Goal: Use online tool/utility: Utilize a website feature to perform a specific function

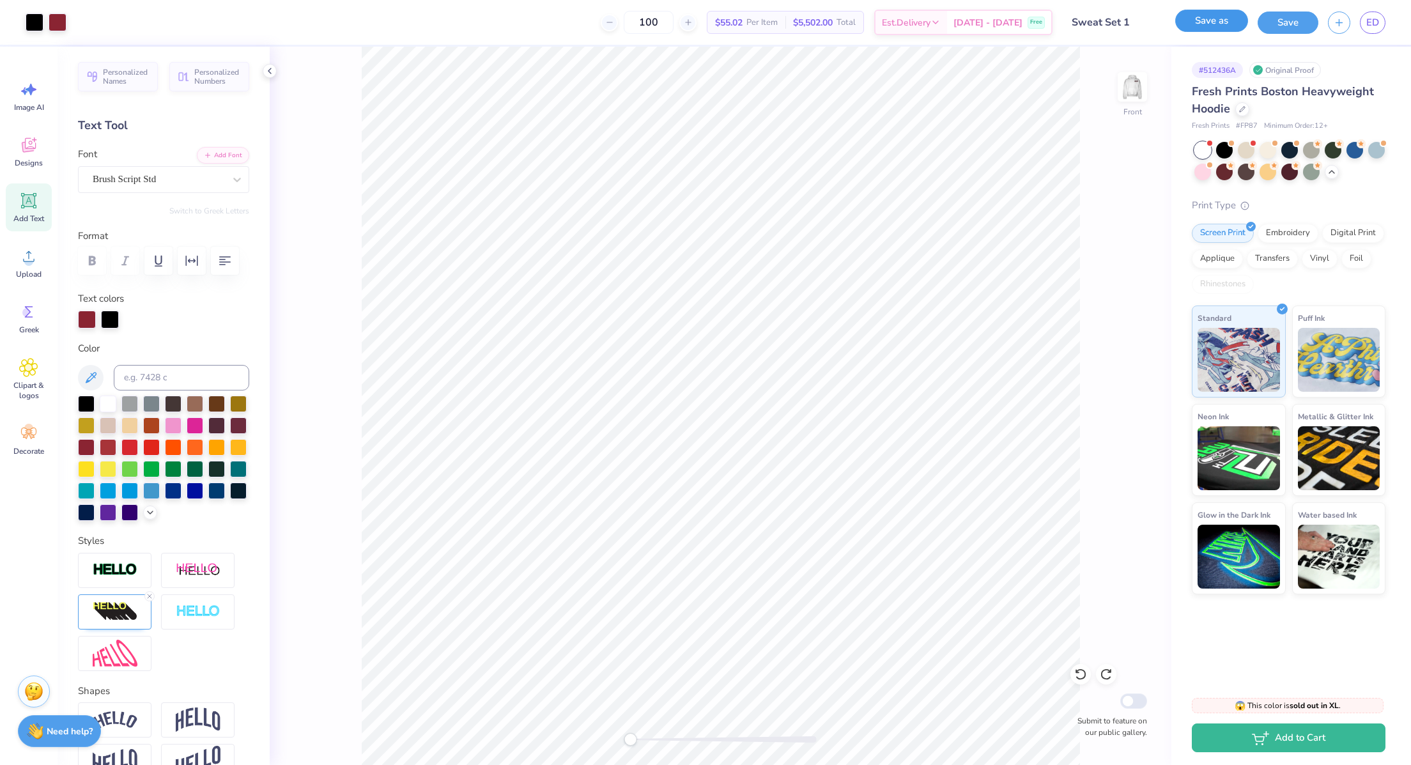
click at [1232, 25] on button "Save as" at bounding box center [1212, 21] width 73 height 22
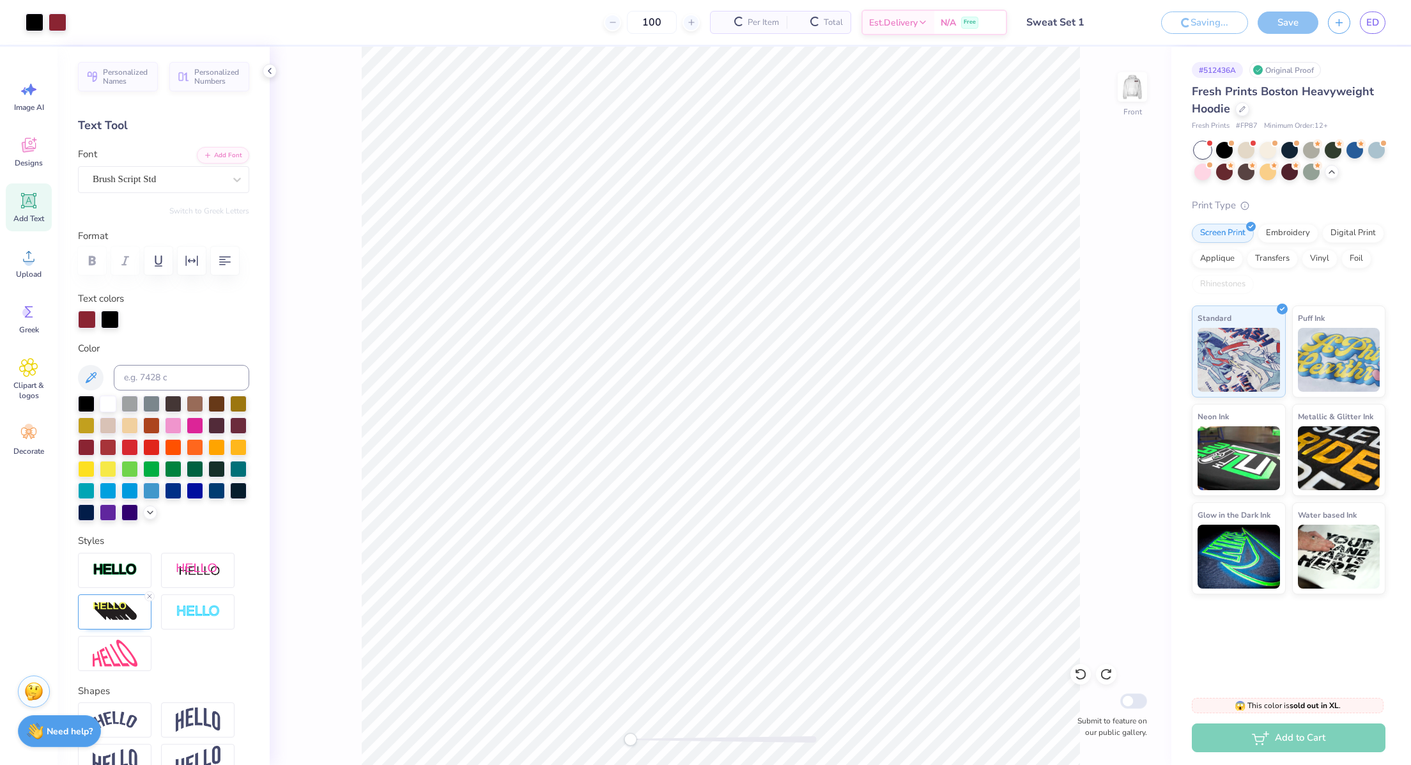
click at [1094, 25] on input "Sweat Set 1" at bounding box center [1079, 23] width 125 height 26
click at [1121, 93] on img at bounding box center [1132, 86] width 51 height 51
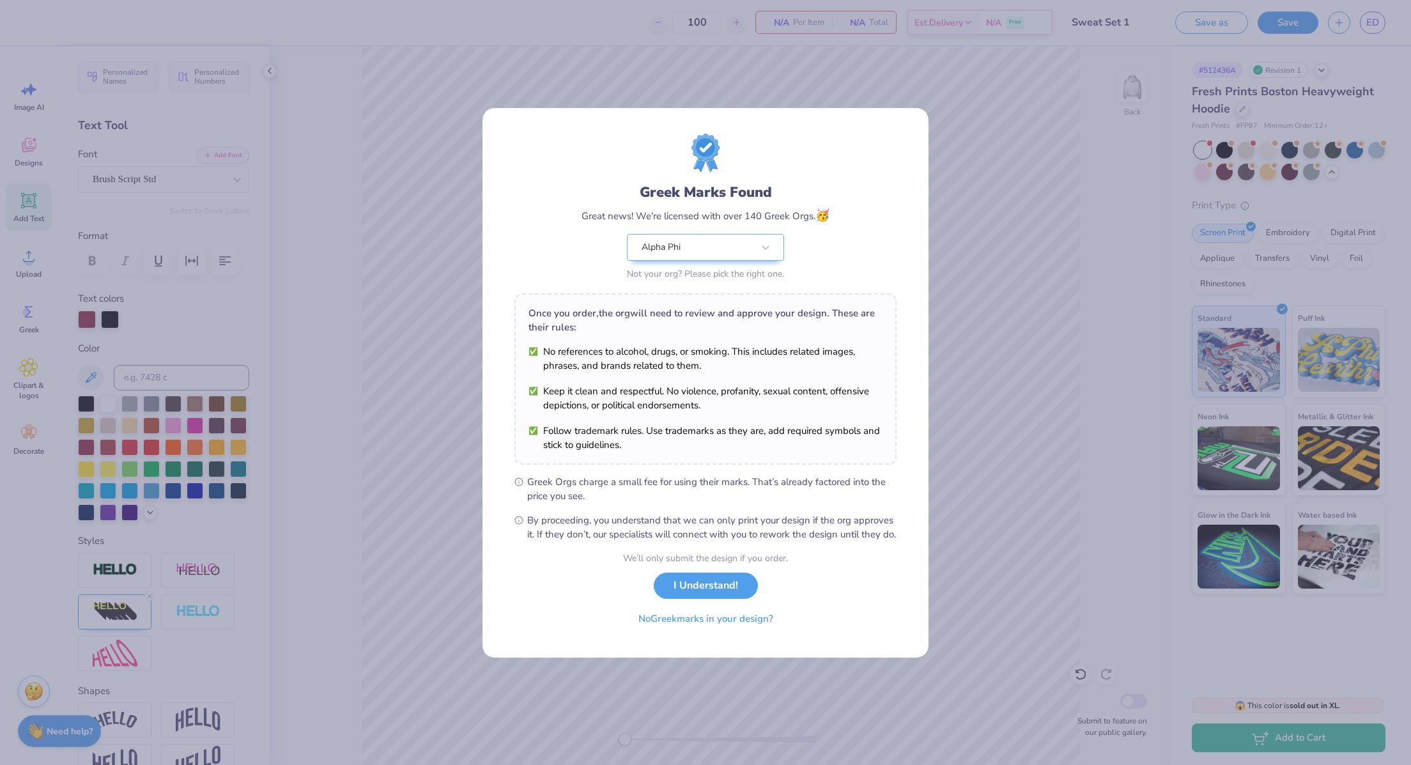
drag, startPoint x: 766, startPoint y: 623, endPoint x: 1034, endPoint y: 548, distance: 277.5
click at [1034, 548] on div "Greek Marks Found Great news! We're licensed with over 140 Greek Orgs. 🥳 Alpha …" at bounding box center [705, 382] width 1411 height 765
click at [1016, 502] on div "Greek Marks Found Great news! We're licensed with over 140 Greek Orgs. 🥳 Alpha …" at bounding box center [705, 382] width 1411 height 765
click at [717, 585] on button "I Understand!" at bounding box center [706, 583] width 104 height 26
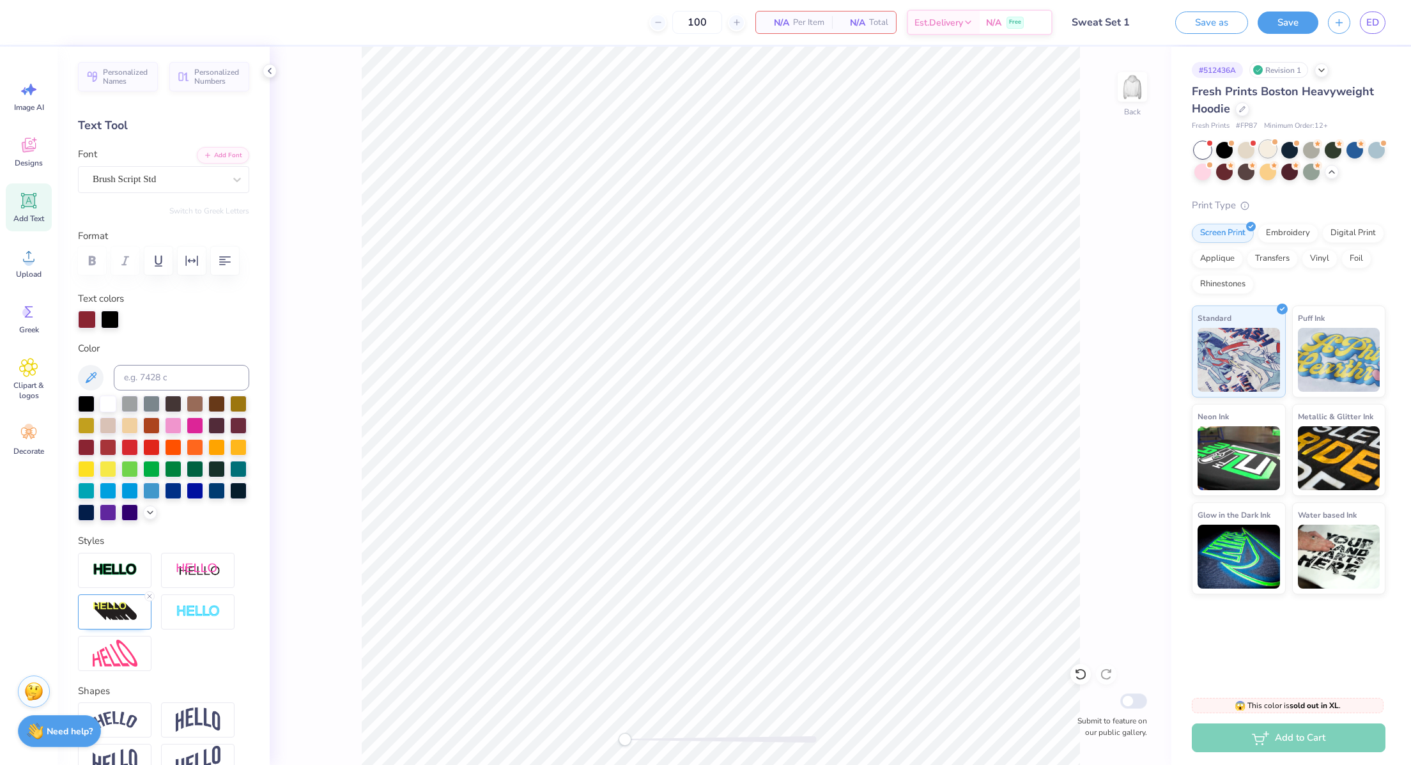
click at [1268, 152] on div at bounding box center [1268, 149] width 17 height 17
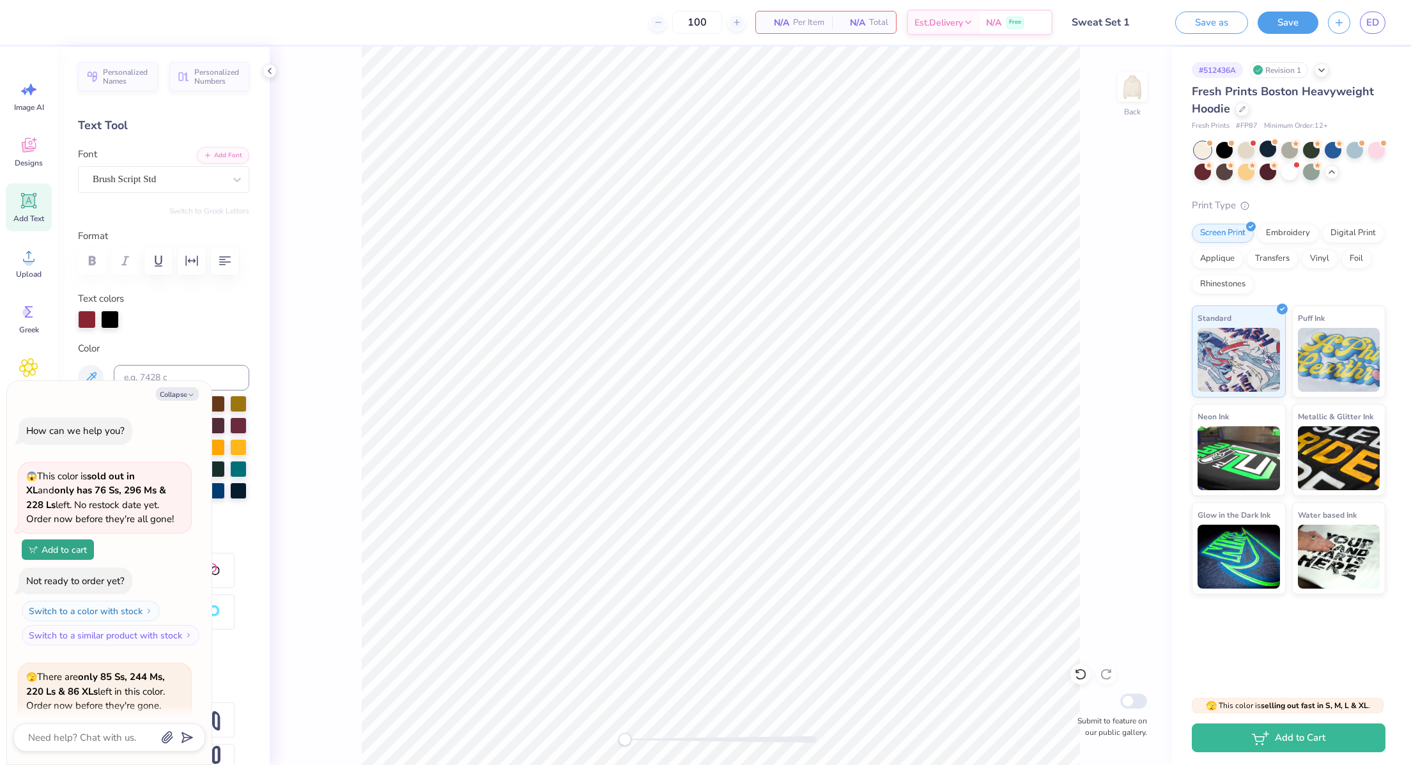
scroll to position [1450, 0]
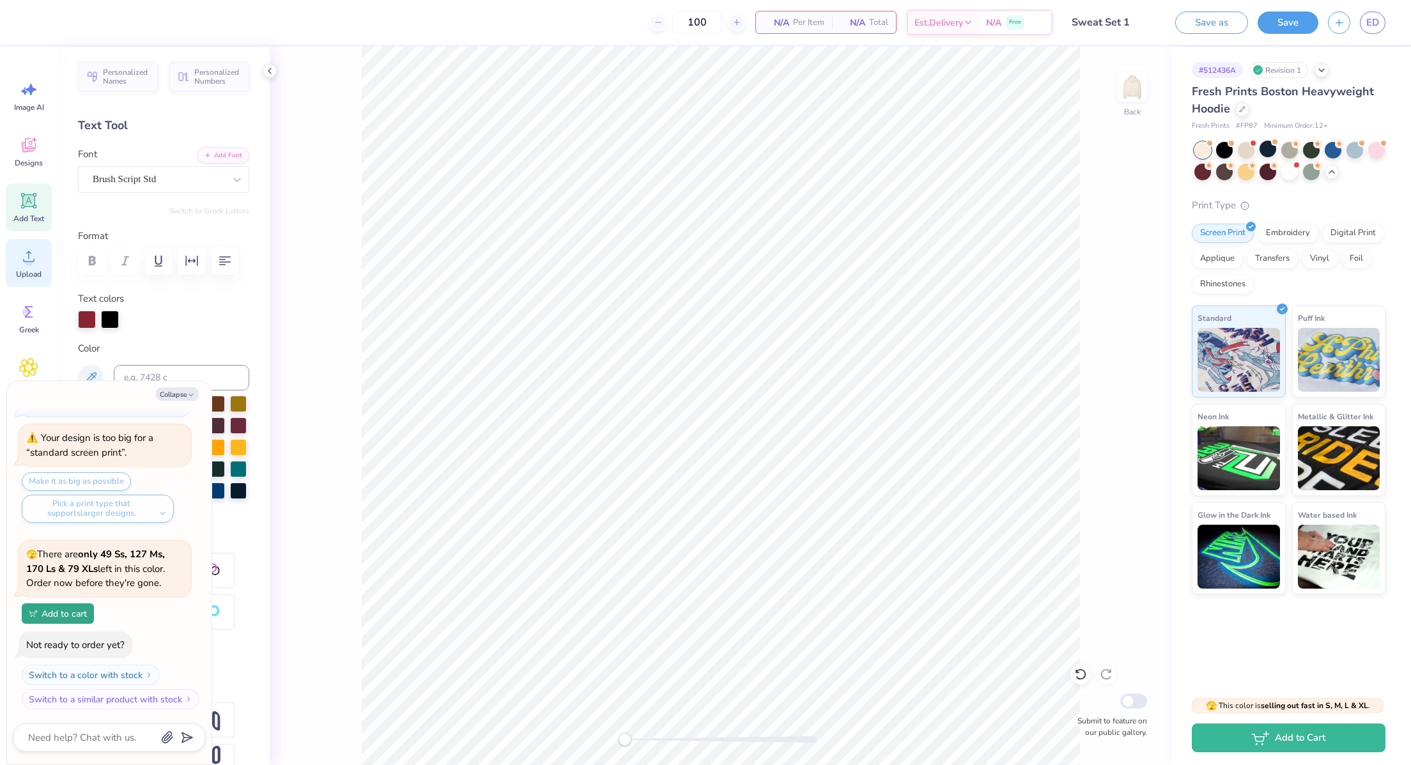
click at [10, 267] on div "Upload" at bounding box center [29, 263] width 46 height 48
click at [169, 396] on button "Collapse" at bounding box center [177, 393] width 43 height 13
type textarea "x"
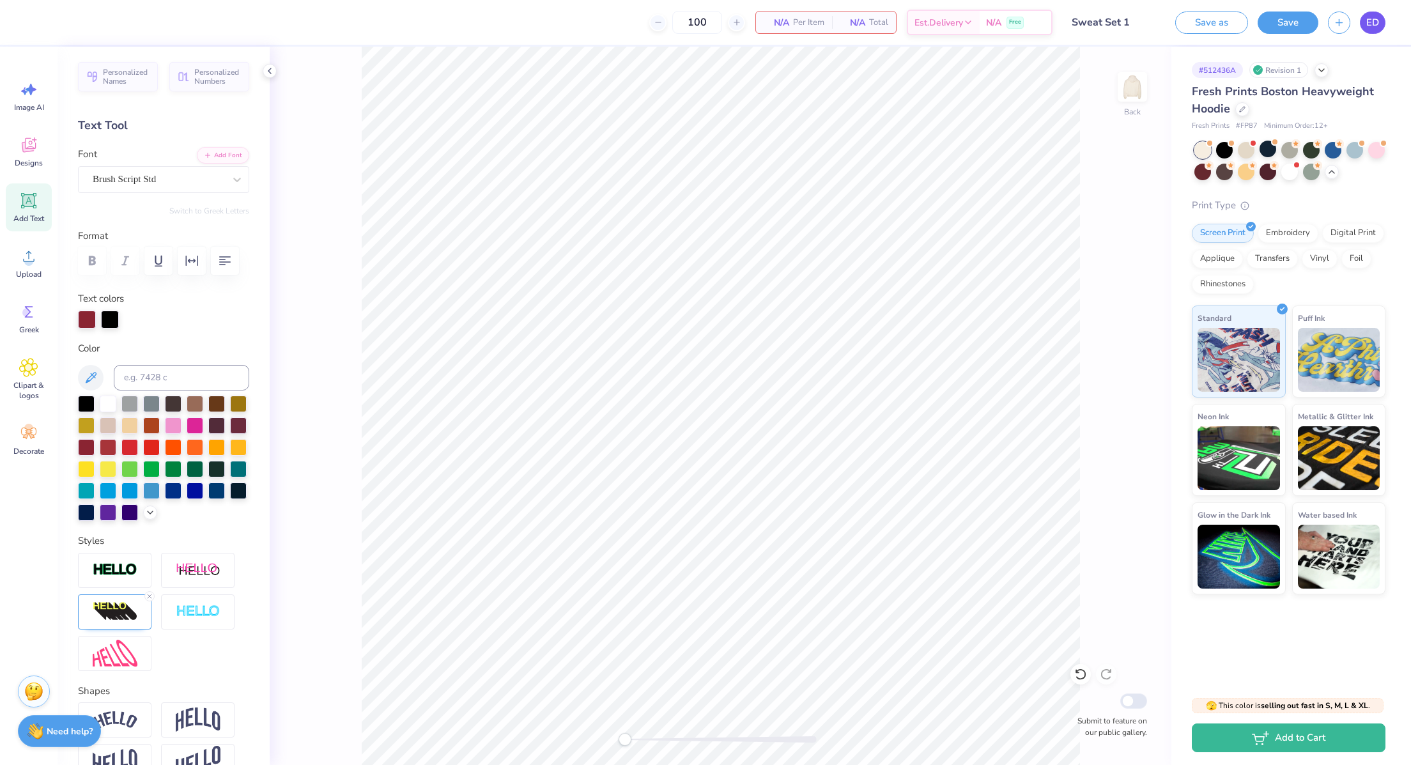
click at [1376, 30] on link "ED" at bounding box center [1373, 23] width 26 height 22
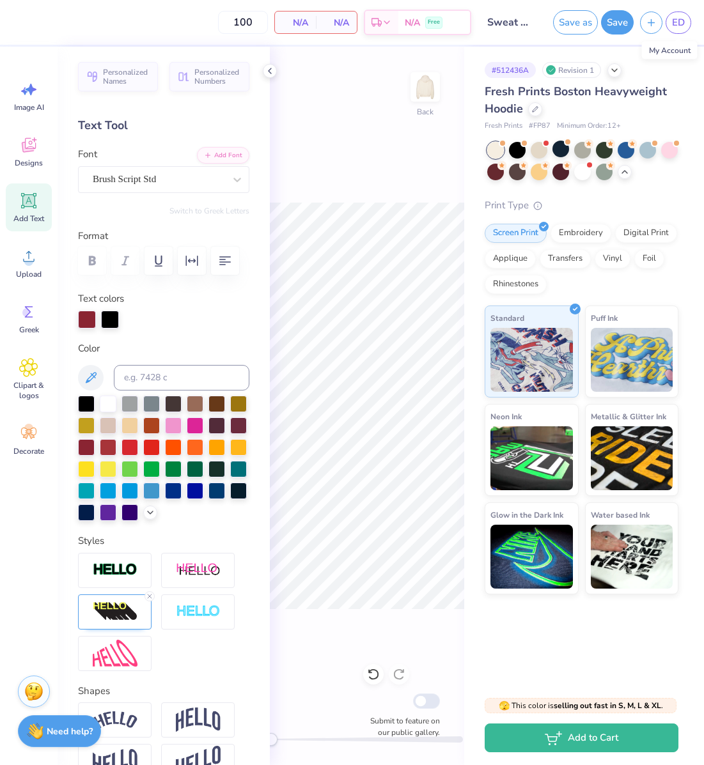
click at [566, 97] on span "Fresh Prints Boston Heavyweight Hoodie" at bounding box center [576, 100] width 182 height 33
click at [602, 92] on span "Fresh Prints Boston Heavyweight Hoodie" at bounding box center [576, 100] width 182 height 33
